Goal: Information Seeking & Learning: Learn about a topic

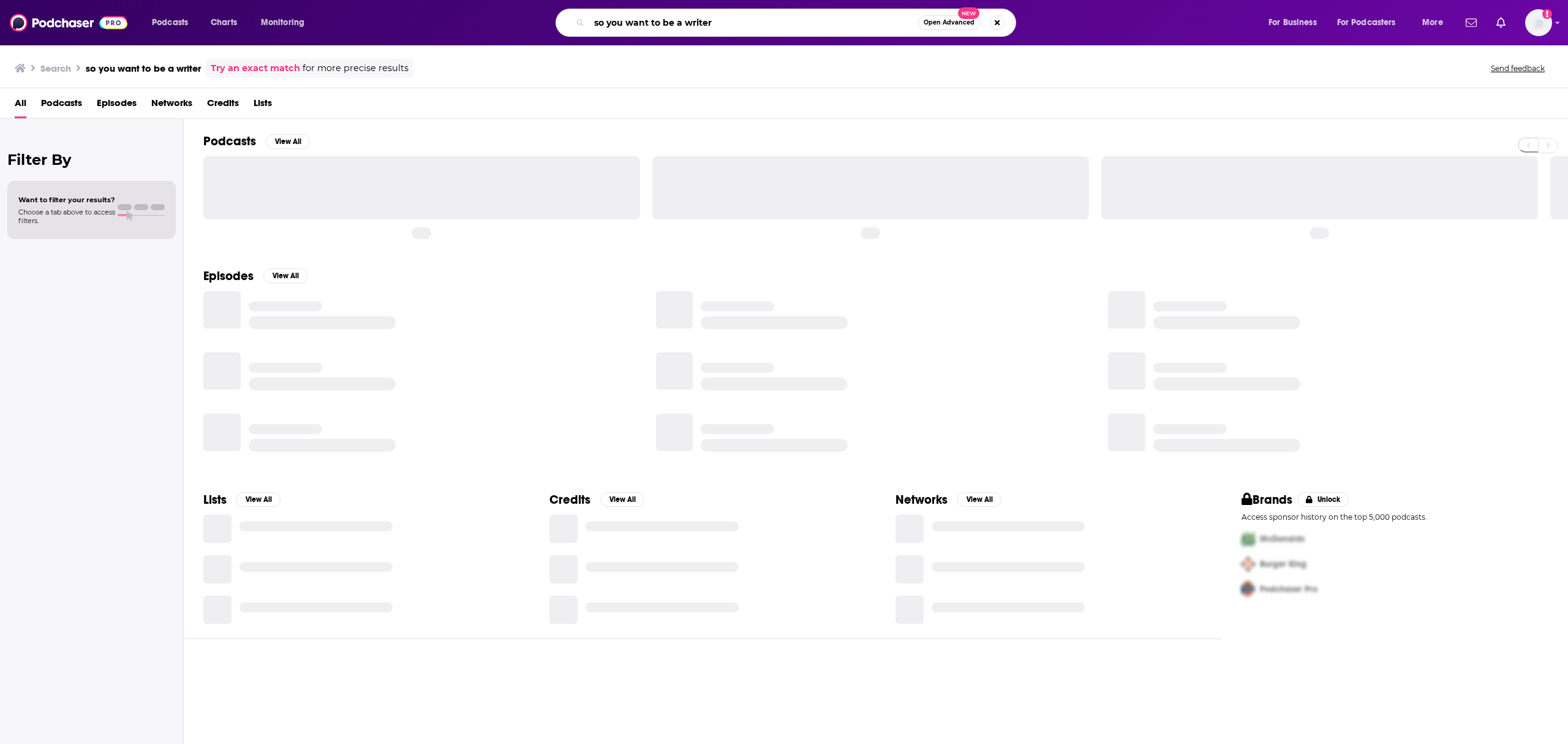
drag, startPoint x: 686, startPoint y: 23, endPoint x: 699, endPoint y: 28, distance: 13.9
click at [687, 27] on input "so you want to be a writer" at bounding box center [754, 23] width 329 height 20
drag, startPoint x: 718, startPoint y: 23, endPoint x: 566, endPoint y: 23, distance: 152.0
click at [565, 23] on div "so you want to be a writer Open Advanced New" at bounding box center [786, 22] width 461 height 28
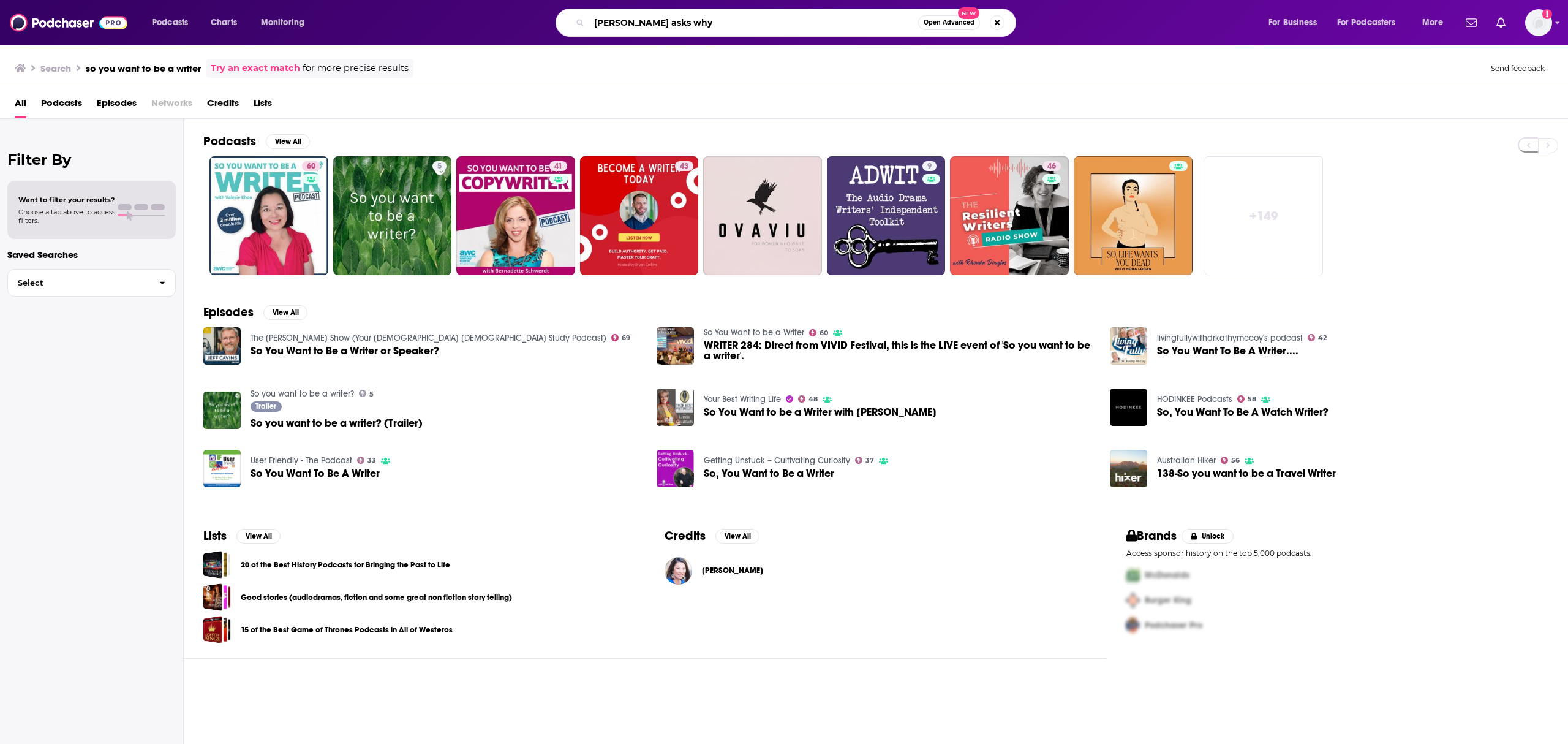
type input "[PERSON_NAME] asks why"
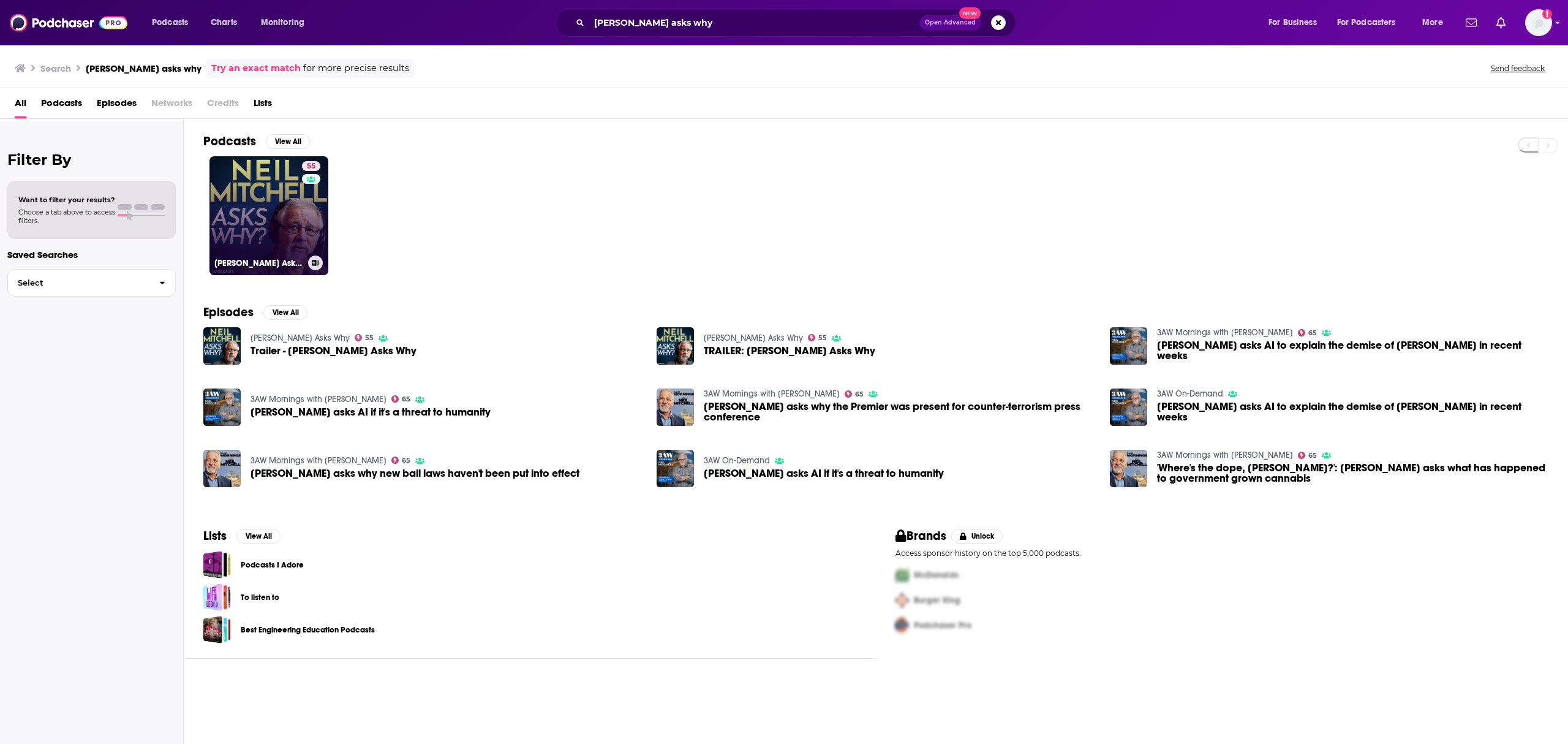
click at [255, 184] on link "55 [PERSON_NAME] Asks Why" at bounding box center [269, 216] width 119 height 119
